Goal: Transaction & Acquisition: Subscribe to service/newsletter

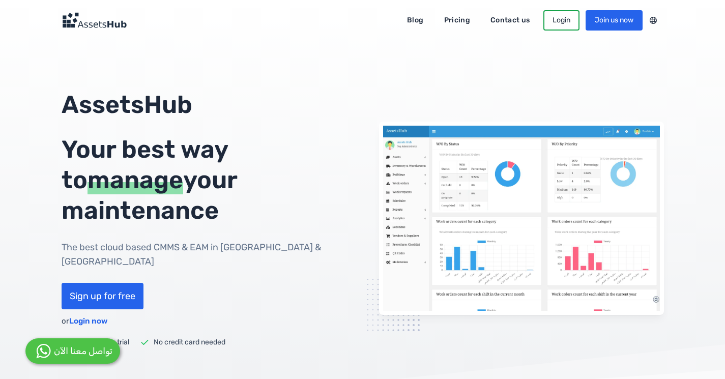
scroll to position [18, 0]
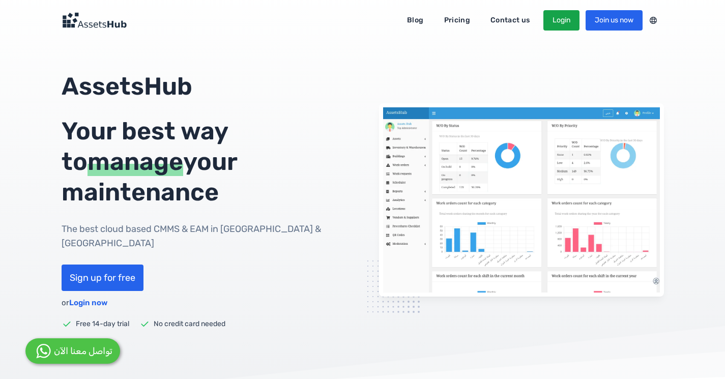
click at [569, 20] on link "Login" at bounding box center [561, 20] width 36 height 20
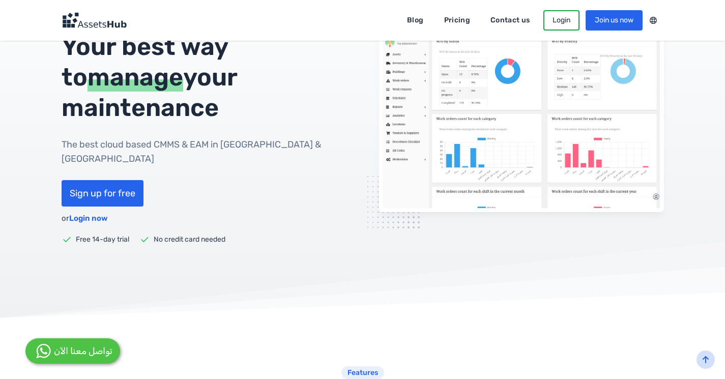
scroll to position [105, 0]
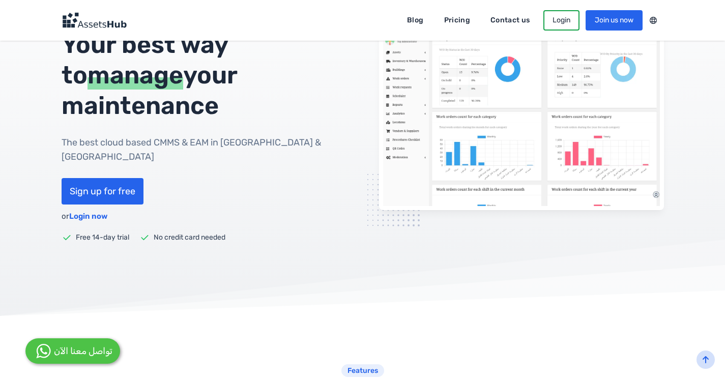
click at [93, 178] on link "Sign up for free" at bounding box center [103, 191] width 82 height 26
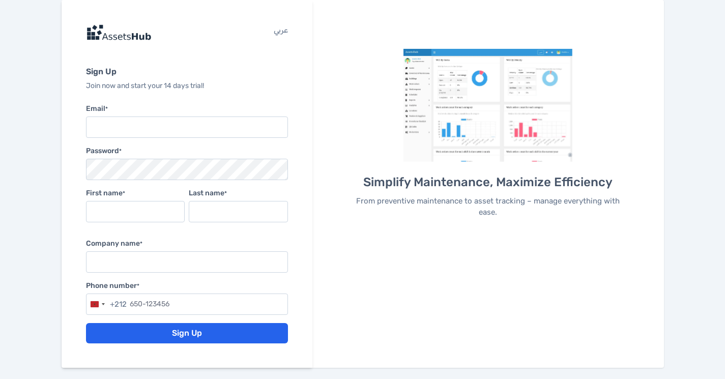
click at [143, 127] on input "Email *" at bounding box center [187, 126] width 202 height 21
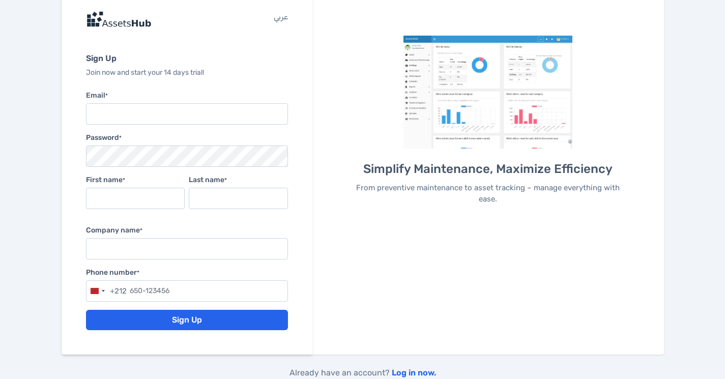
click at [125, 246] on input "Company name *" at bounding box center [187, 248] width 202 height 21
type input "UNITI"
click at [150, 112] on input "Email *" at bounding box center [187, 113] width 202 height 21
type input "[EMAIL_ADDRESS][DOMAIN_NAME]"
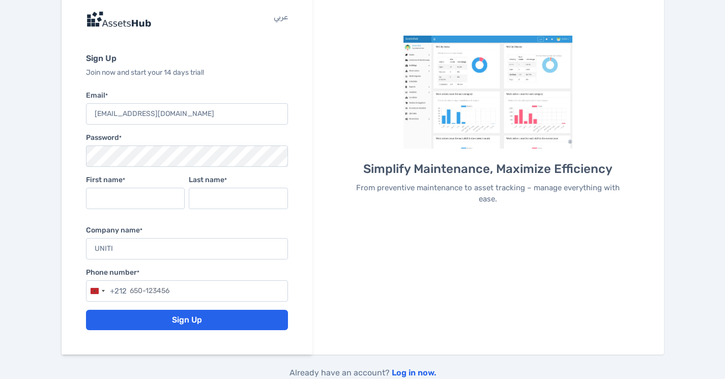
click at [129, 206] on input "First name *" at bounding box center [135, 198] width 99 height 21
type input "Saloua"
type input "BAHSSIN"
click at [177, 283] on input "text" at bounding box center [187, 290] width 202 height 21
type input "607-119820"
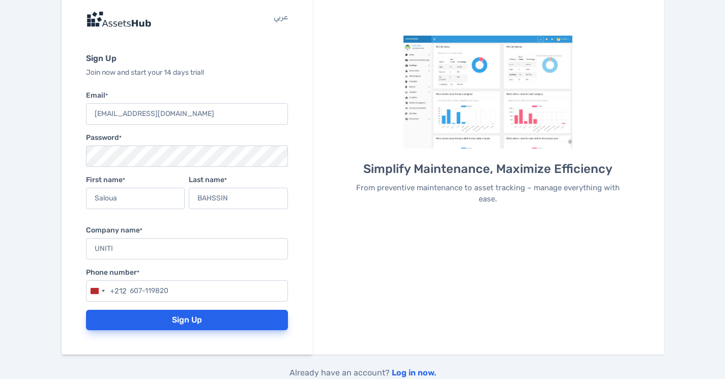
click at [175, 320] on button "Sign Up" at bounding box center [187, 320] width 202 height 20
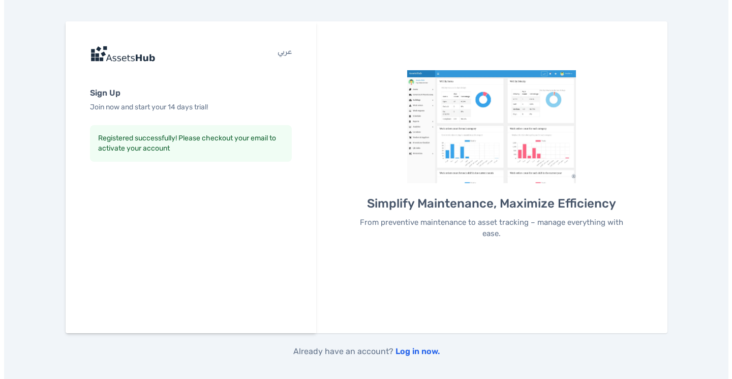
scroll to position [0, 0]
click at [424, 350] on link "Log in now." at bounding box center [417, 351] width 44 height 10
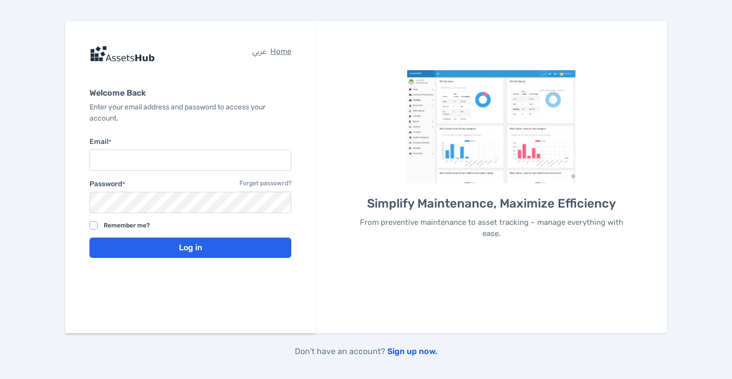
click at [177, 167] on input "Email *" at bounding box center [191, 160] width 202 height 21
